Goal: Information Seeking & Learning: Check status

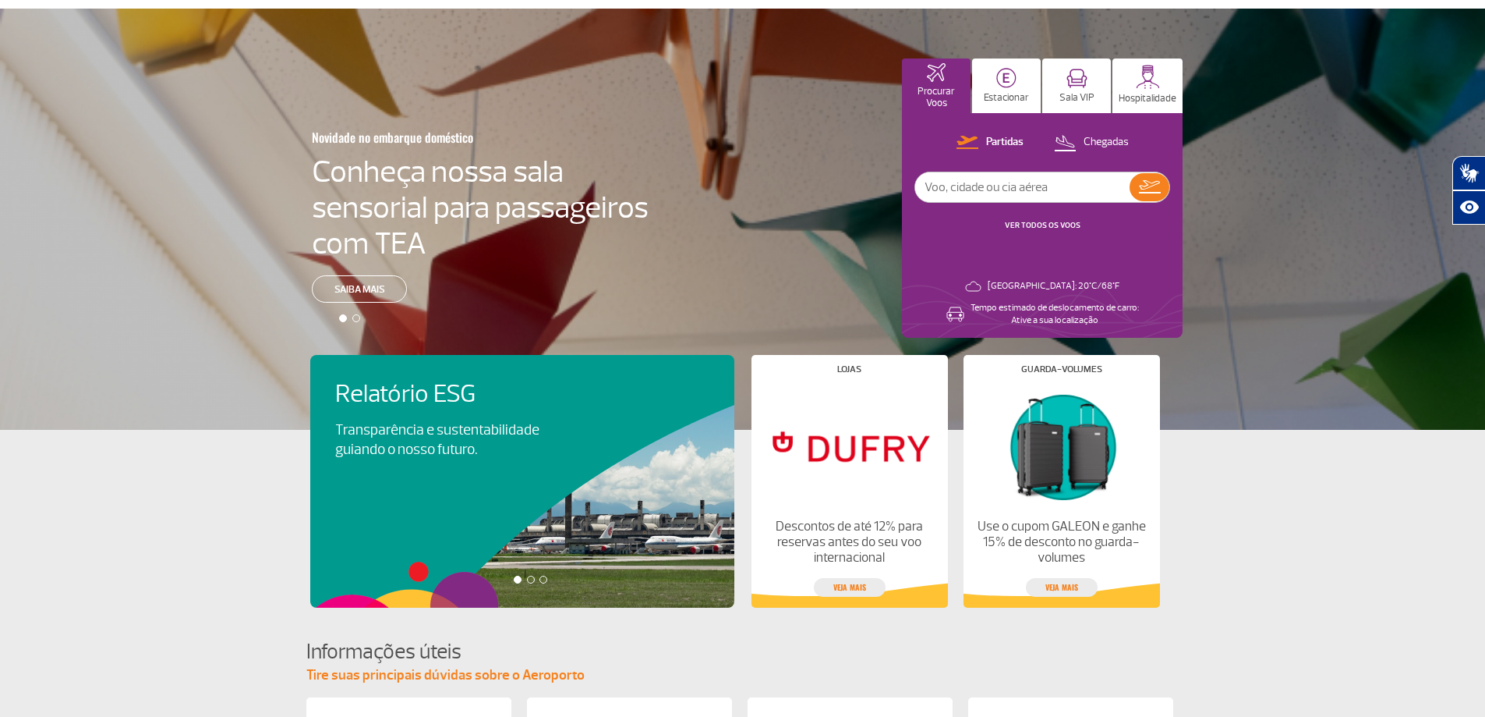
scroll to position [67, 0]
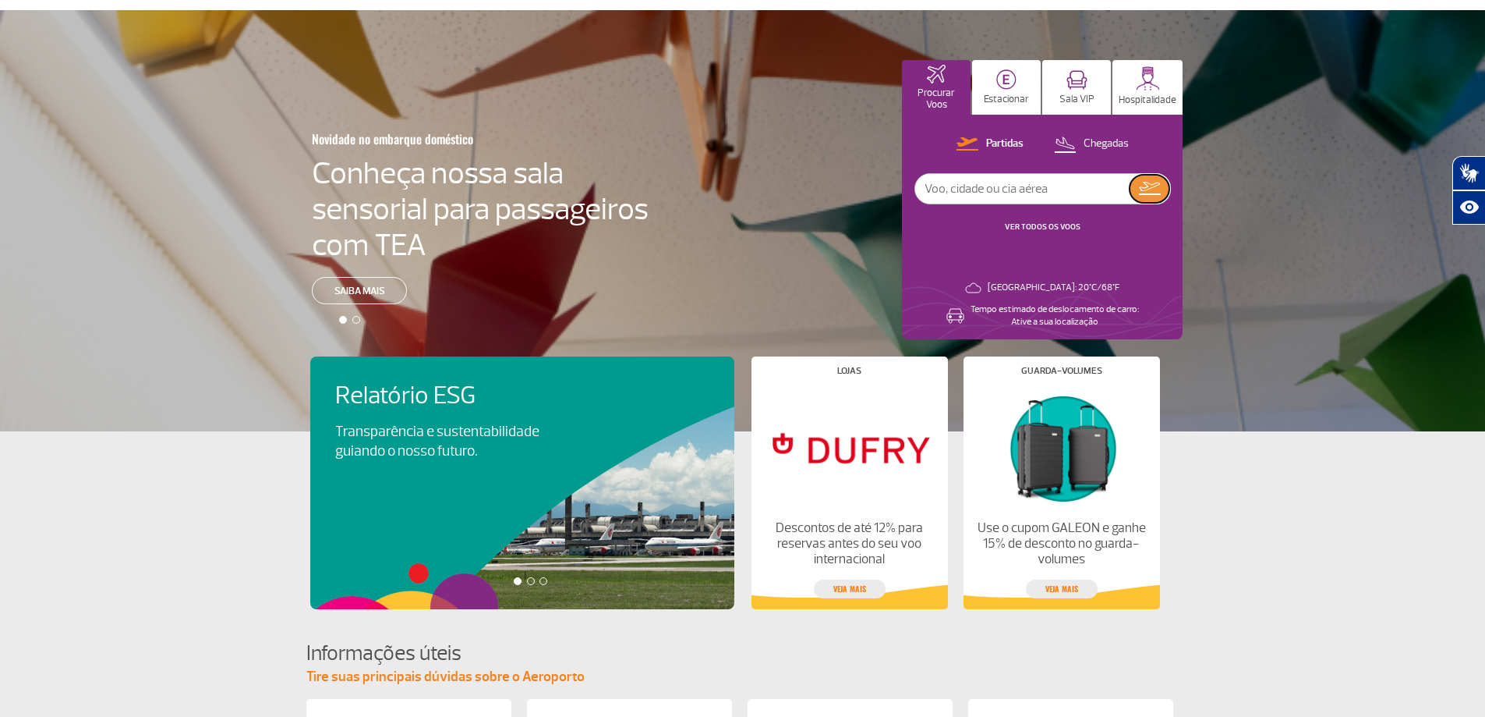
click at [1151, 180] on button at bounding box center [1150, 189] width 40 height 28
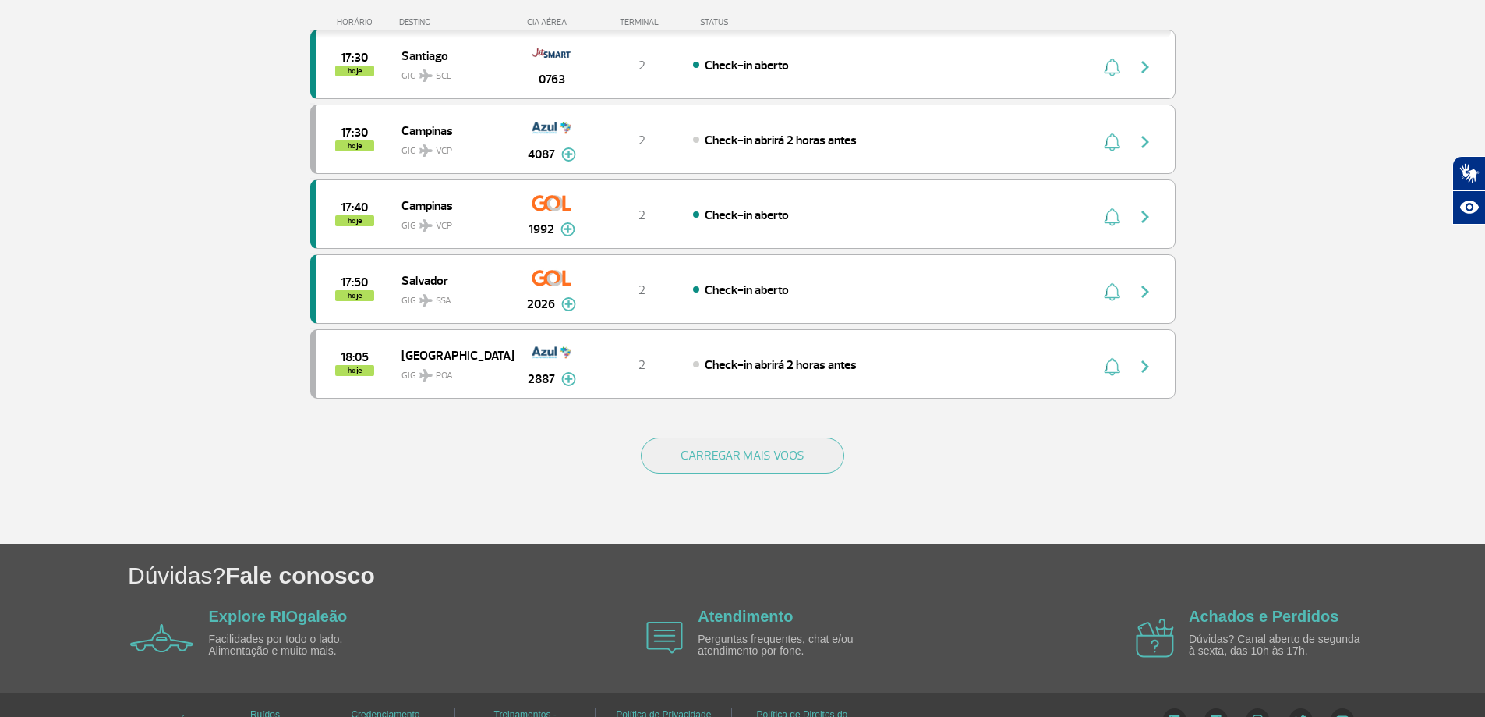
scroll to position [1396, 0]
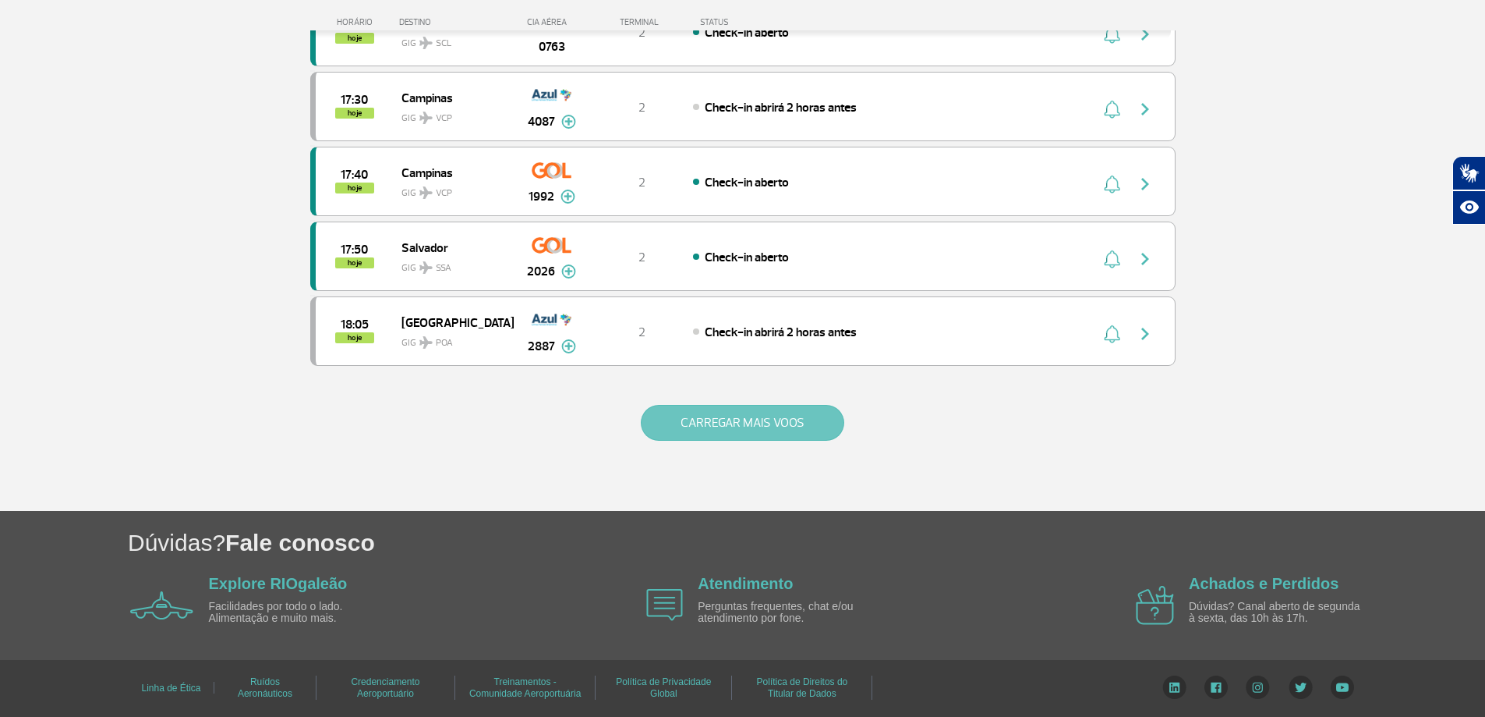
click at [684, 418] on button "CARREGAR MAIS VOOS" at bounding box center [743, 423] width 204 height 36
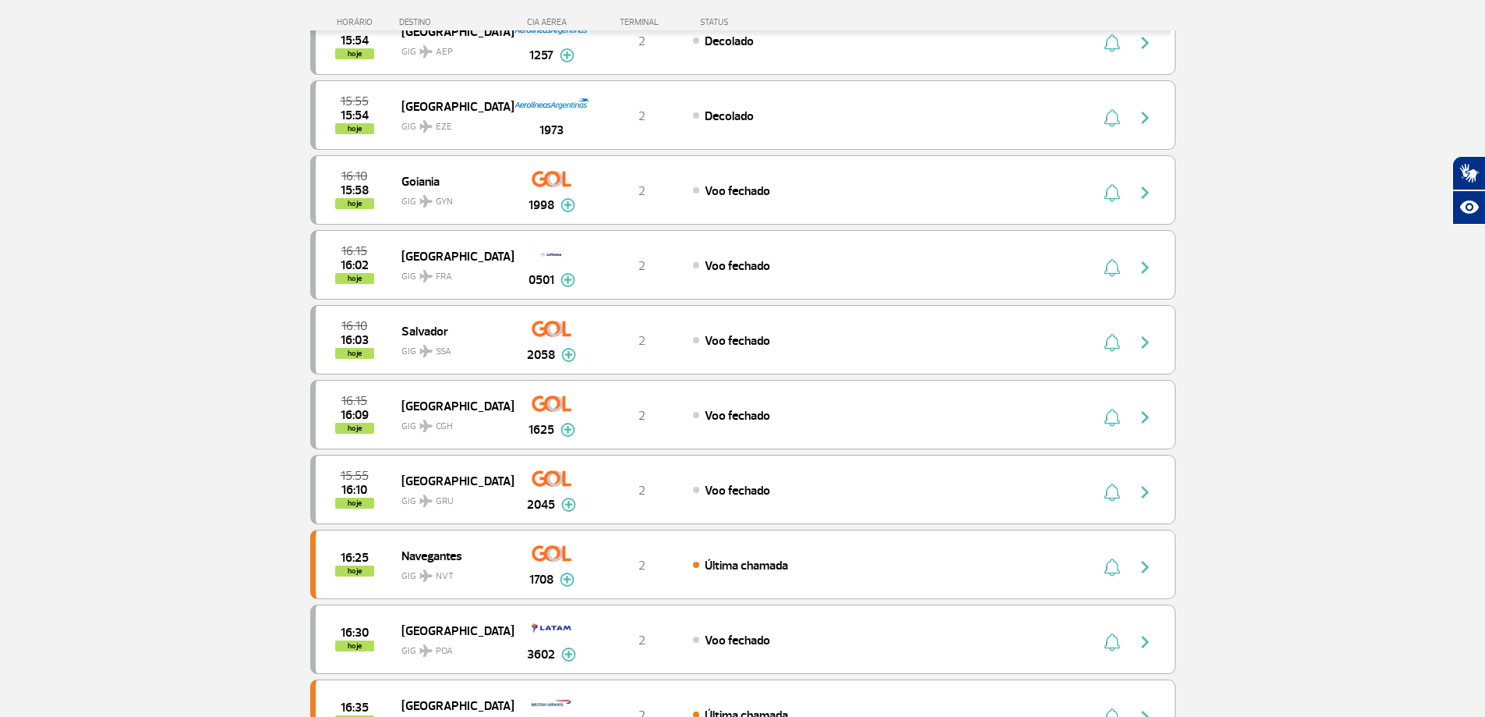
scroll to position [226, 0]
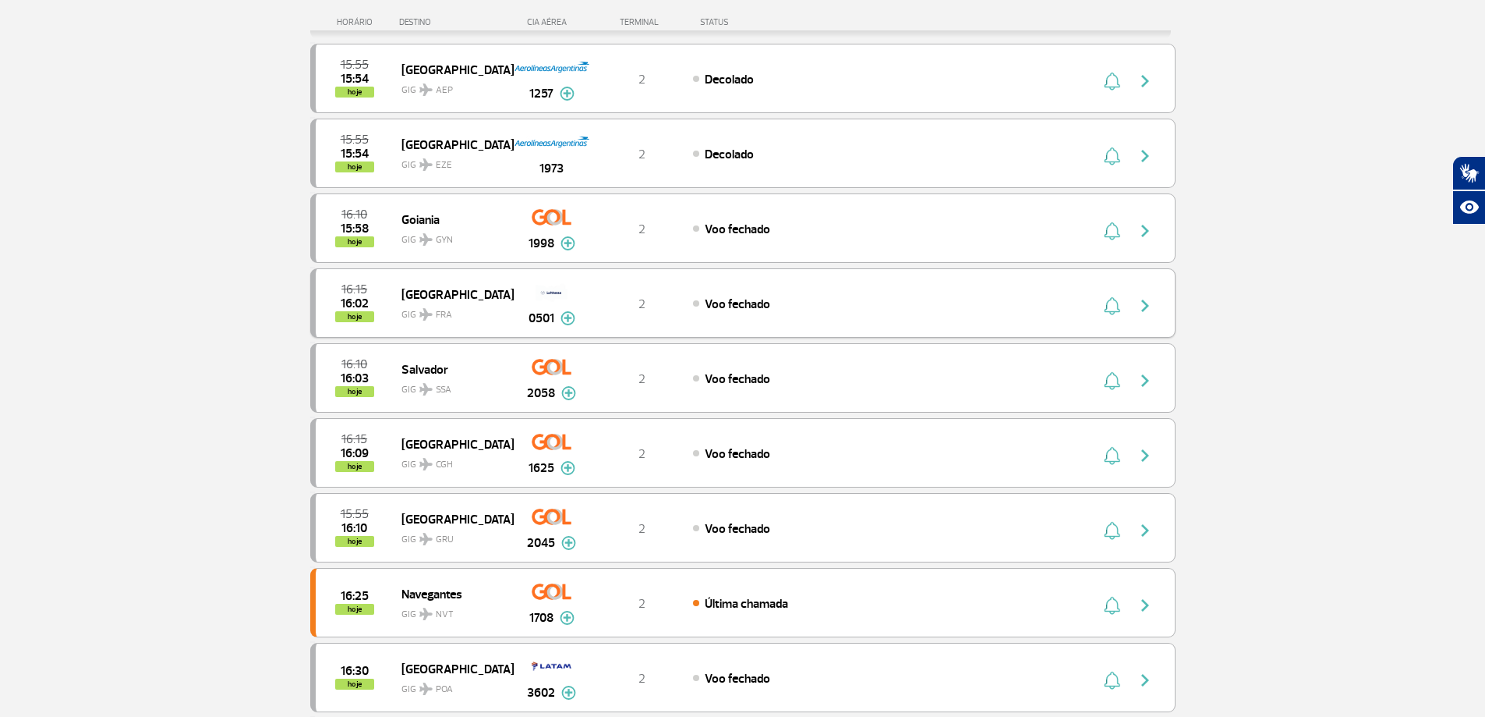
click at [1145, 306] on img "button" at bounding box center [1145, 305] width 19 height 19
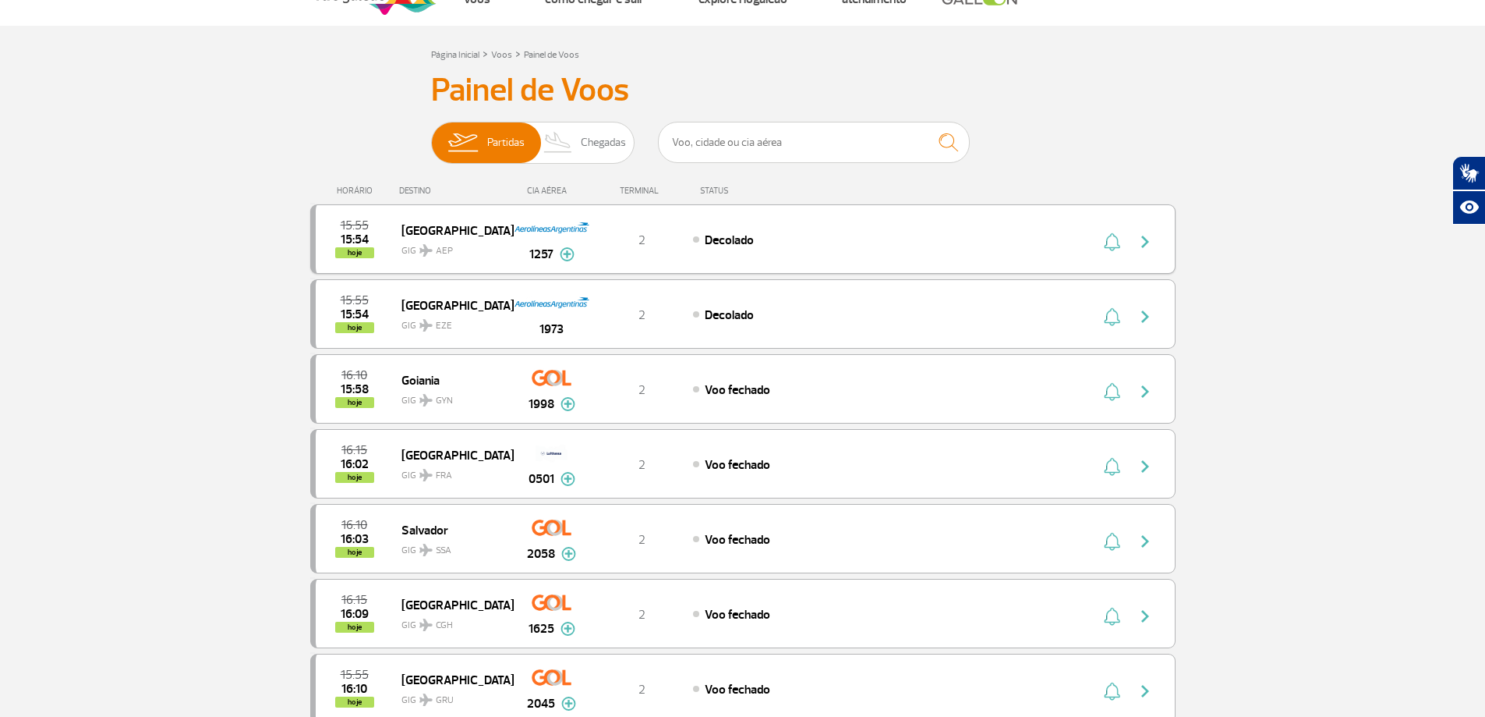
scroll to position [0, 0]
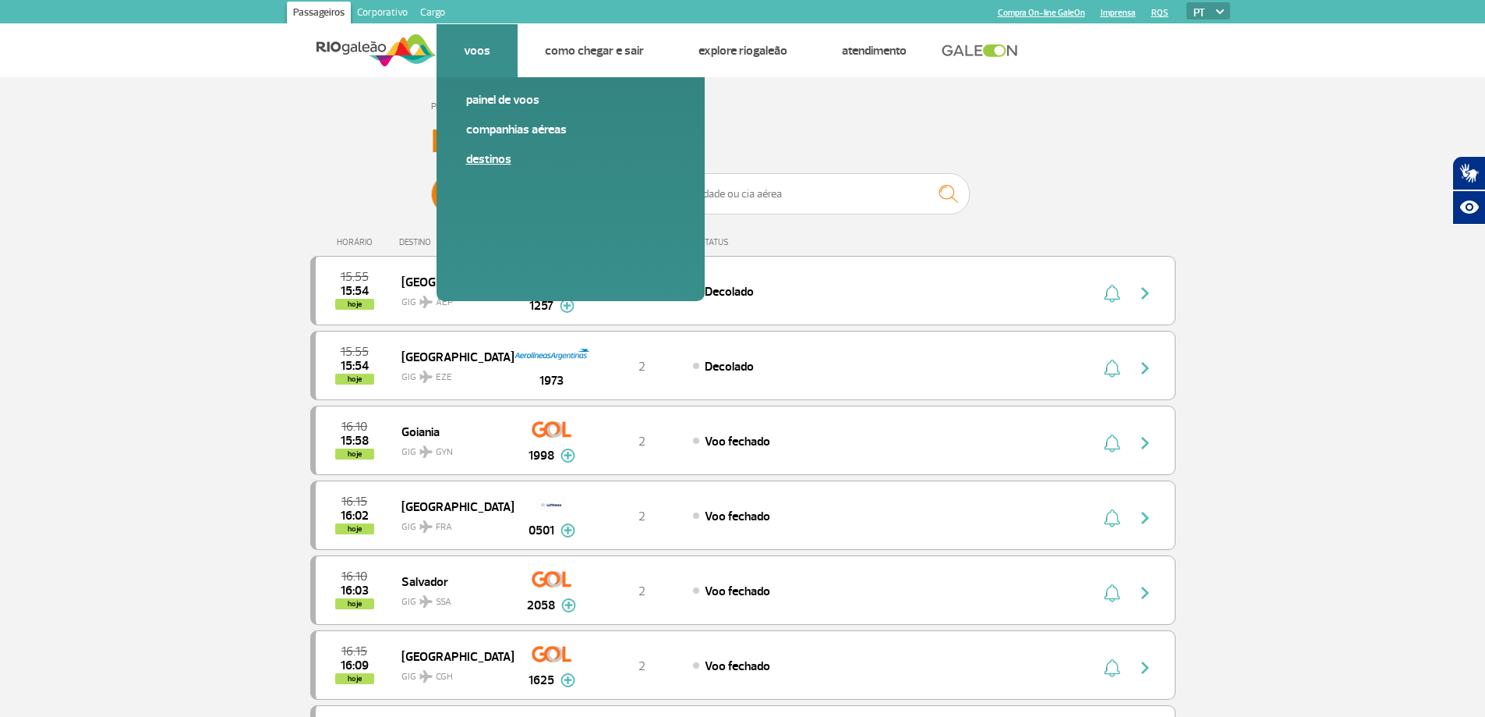
click at [480, 162] on link "Destinos" at bounding box center [570, 158] width 209 height 17
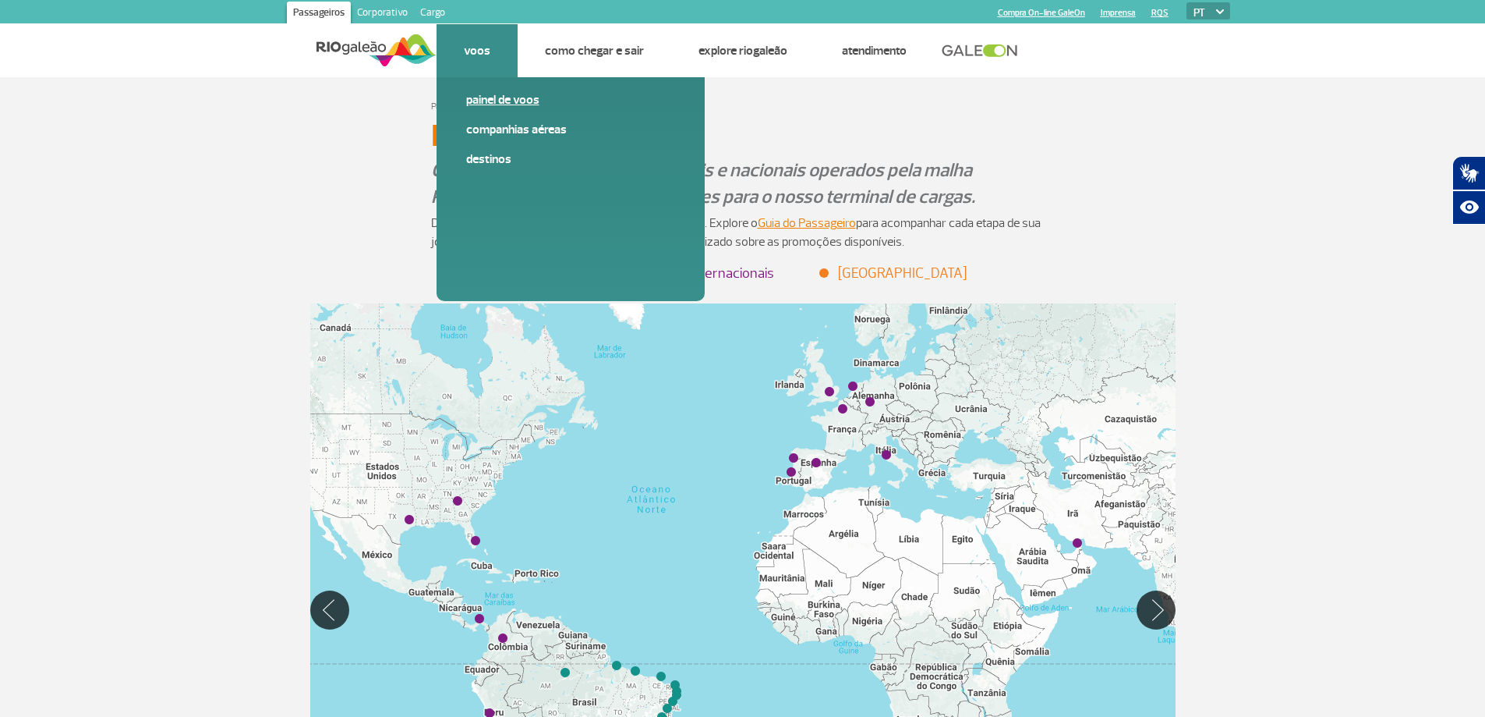
click at [493, 100] on link "Painel de voos" at bounding box center [570, 99] width 209 height 17
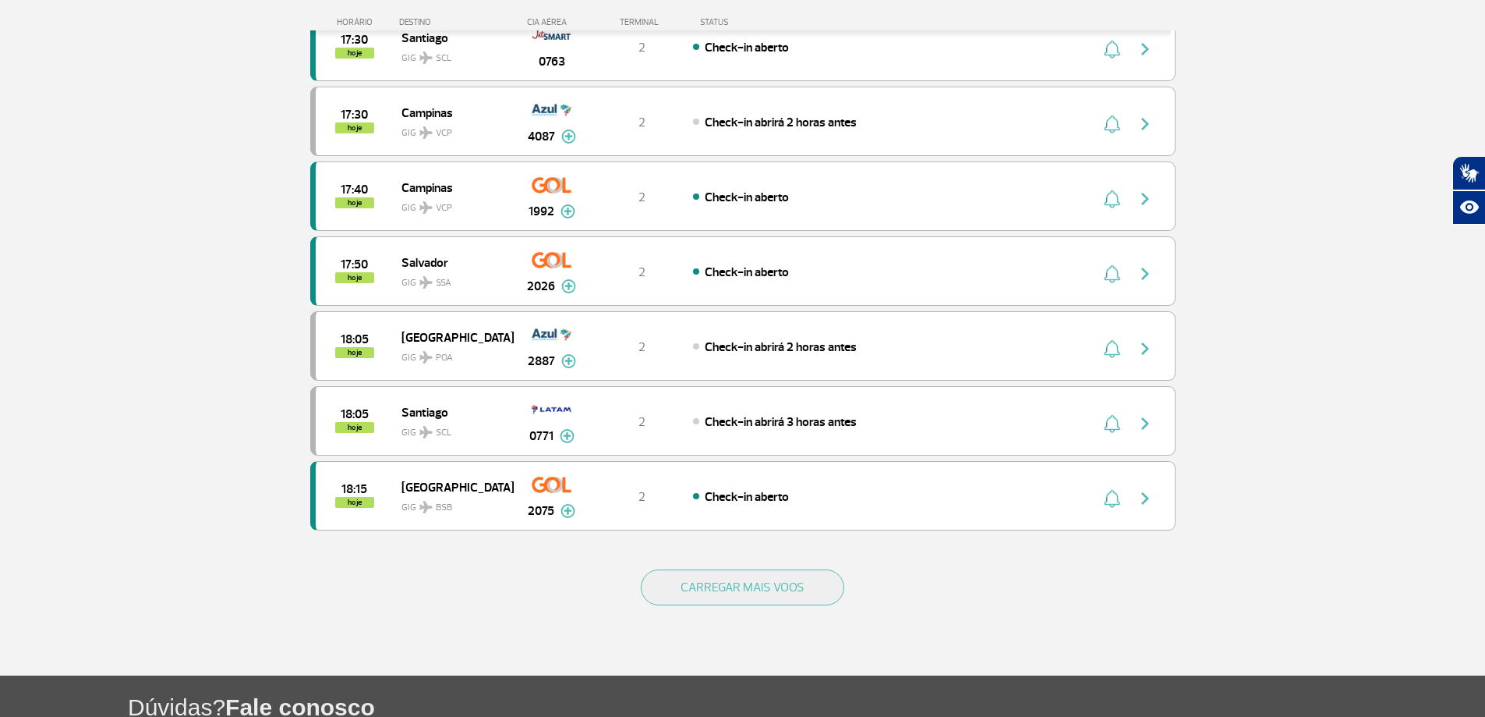
scroll to position [1248, 0]
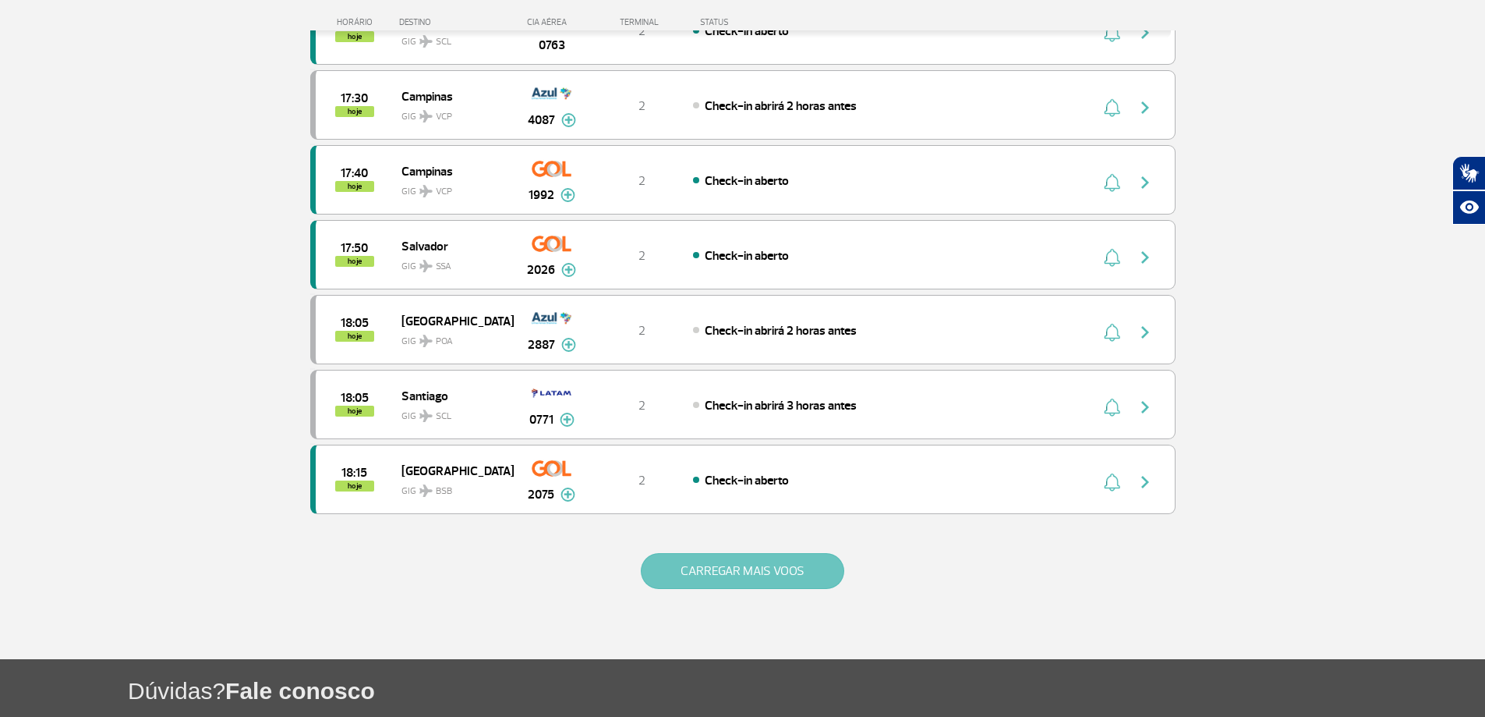
click at [709, 575] on button "CARREGAR MAIS VOOS" at bounding box center [743, 571] width 204 height 36
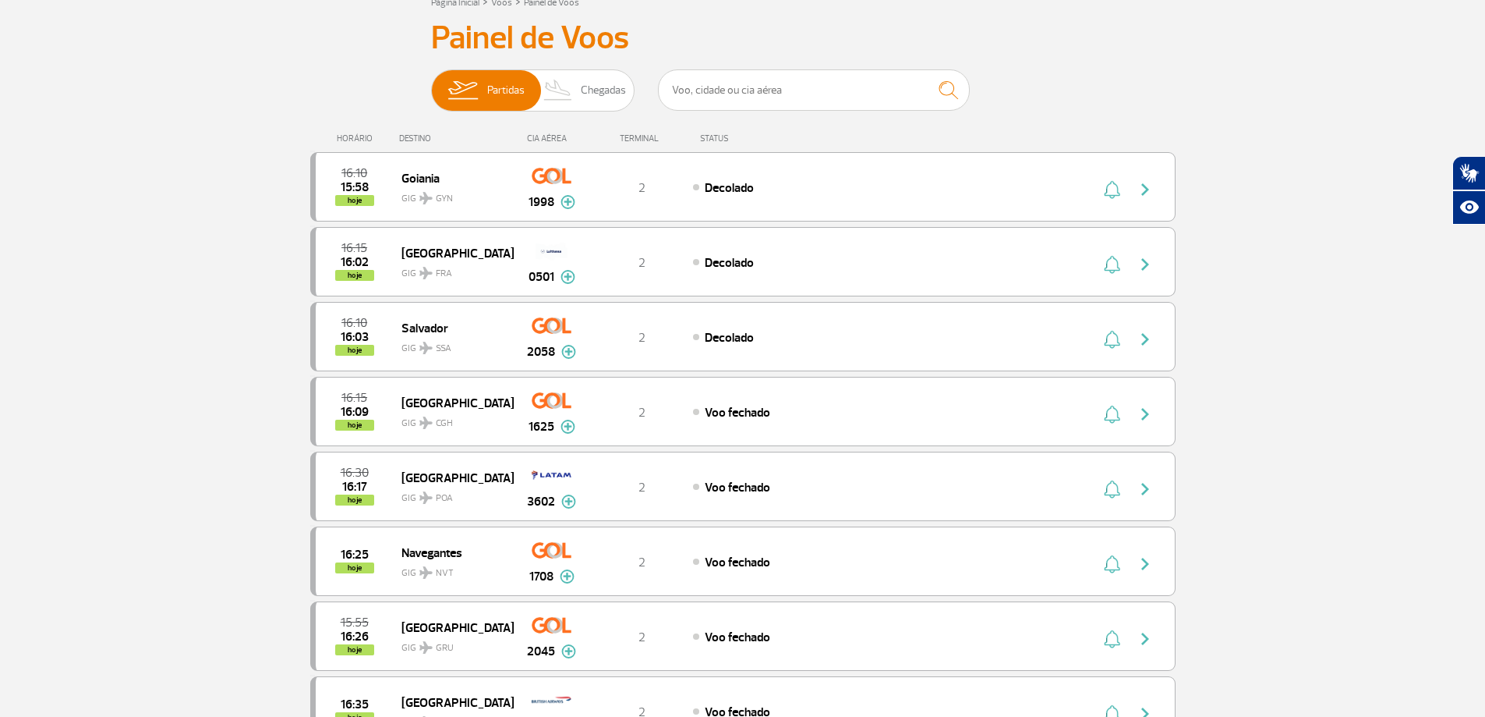
scroll to position [0, 0]
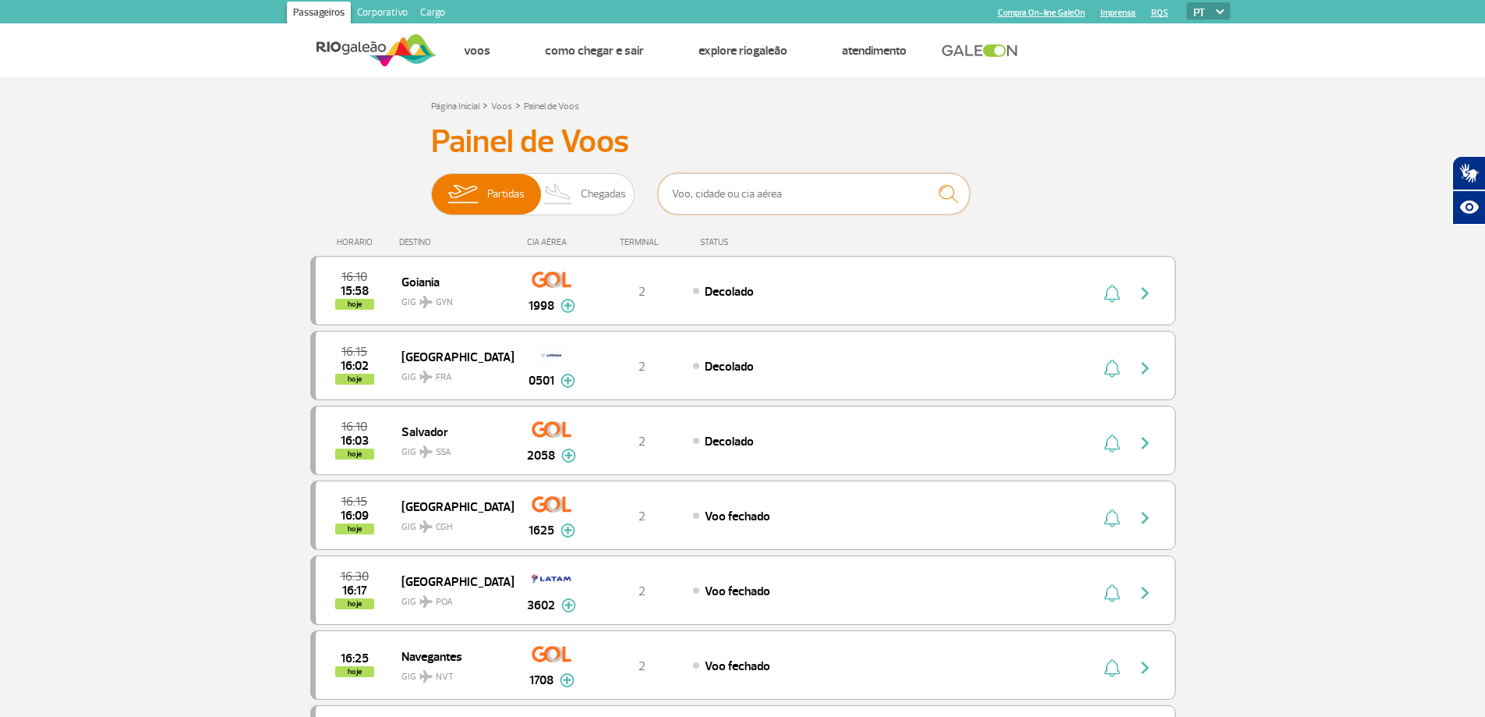
click at [777, 196] on input "text" at bounding box center [814, 193] width 312 height 41
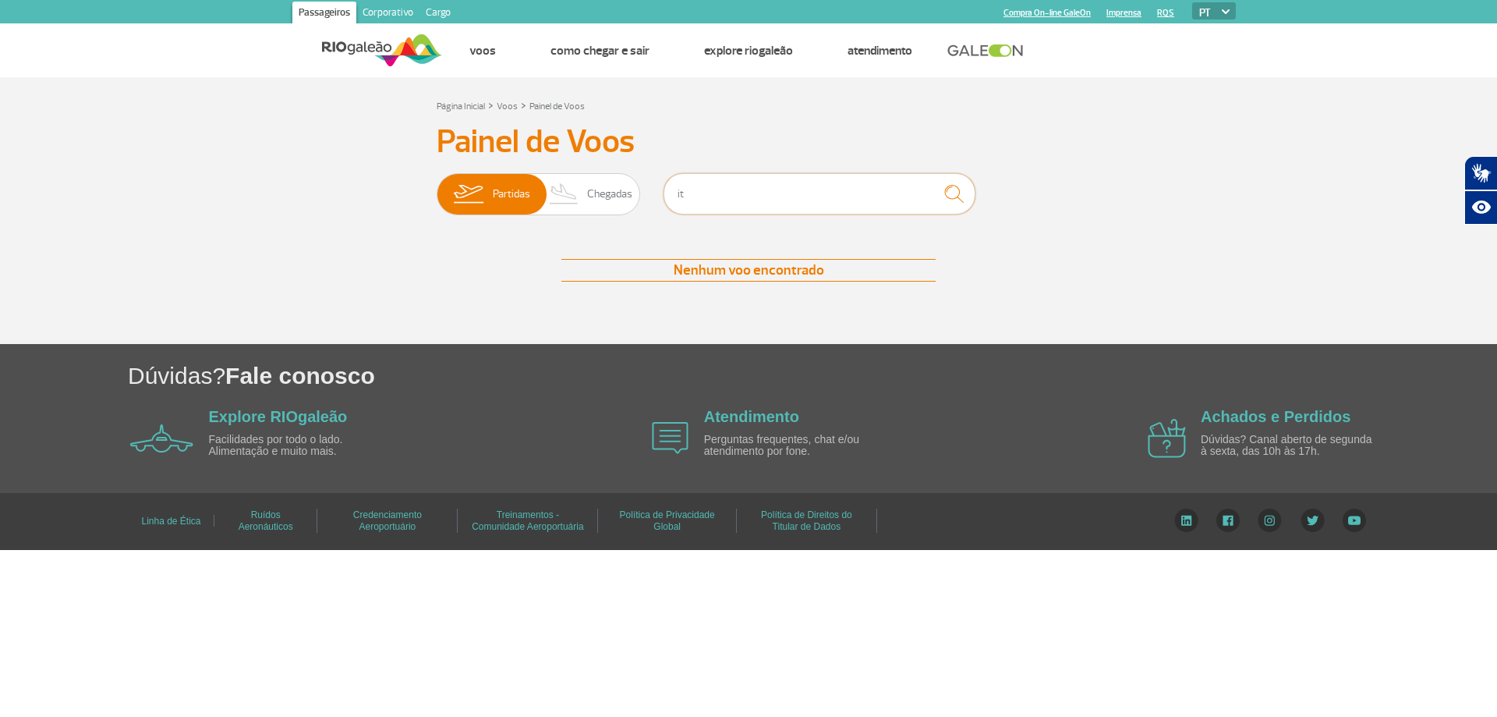
type input "i"
type input "e"
